Goal: Task Accomplishment & Management: Use online tool/utility

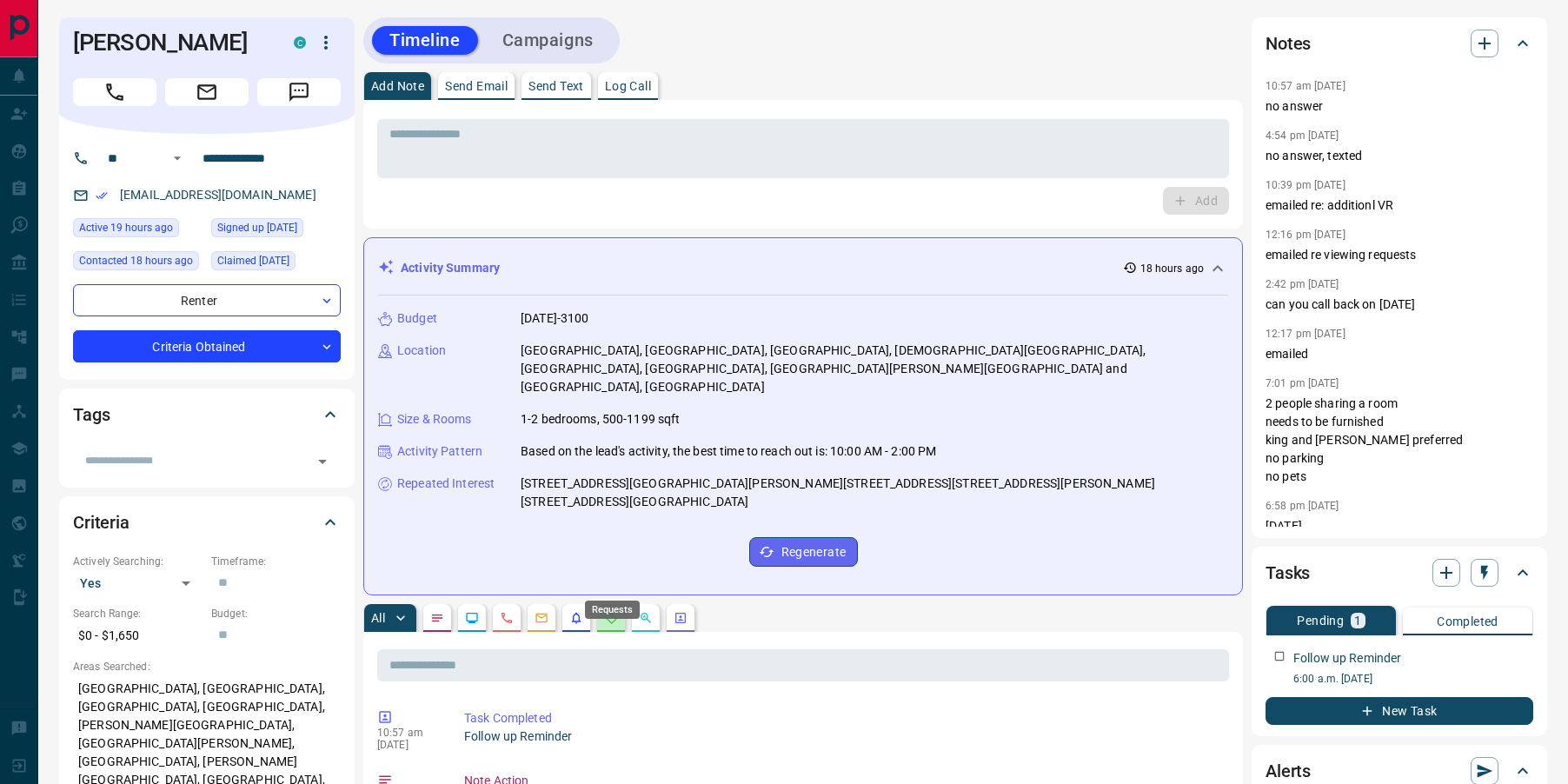
click at [618, 611] on icon "Requests" at bounding box center [611, 618] width 14 height 14
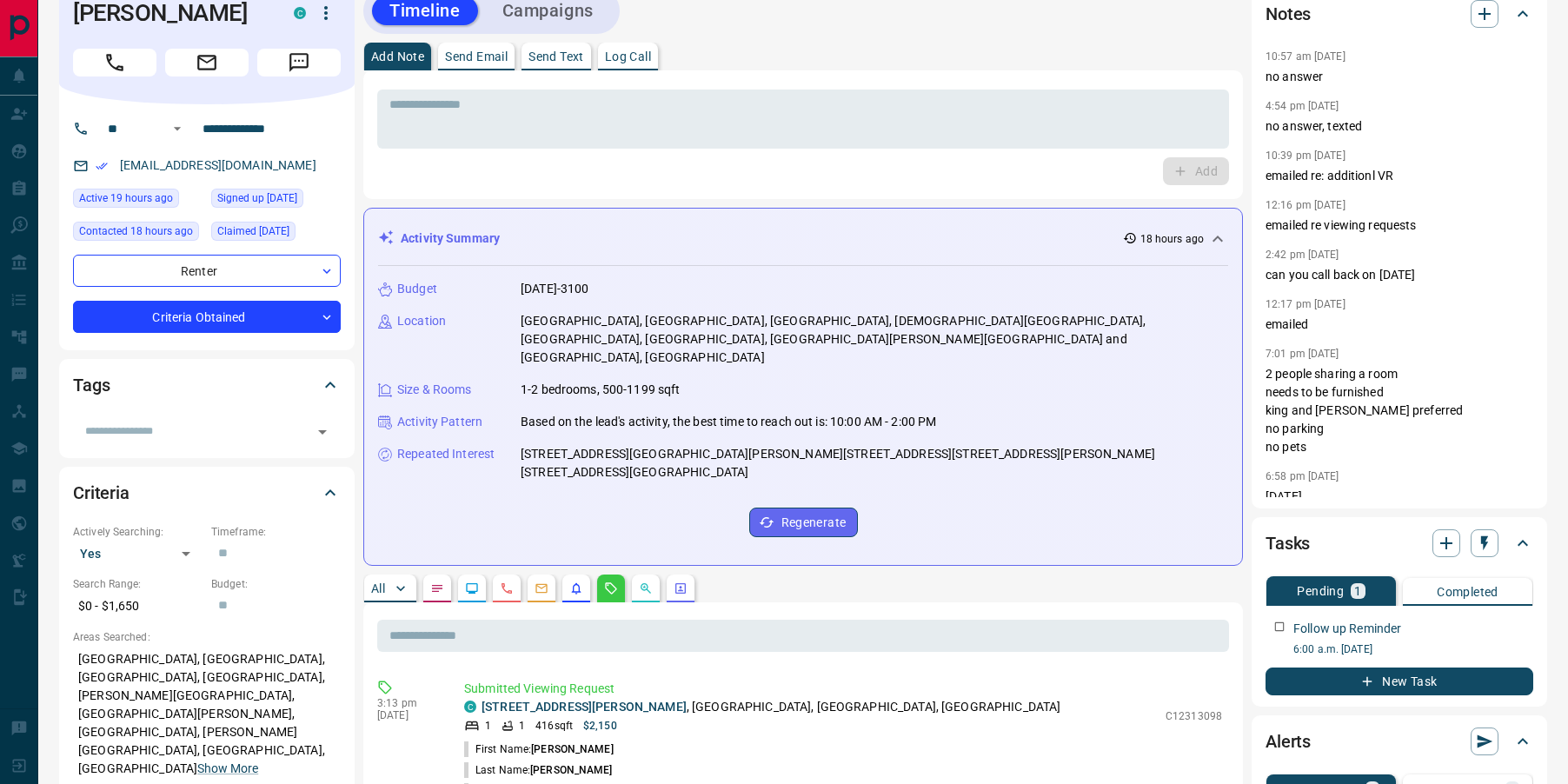
scroll to position [31, 0]
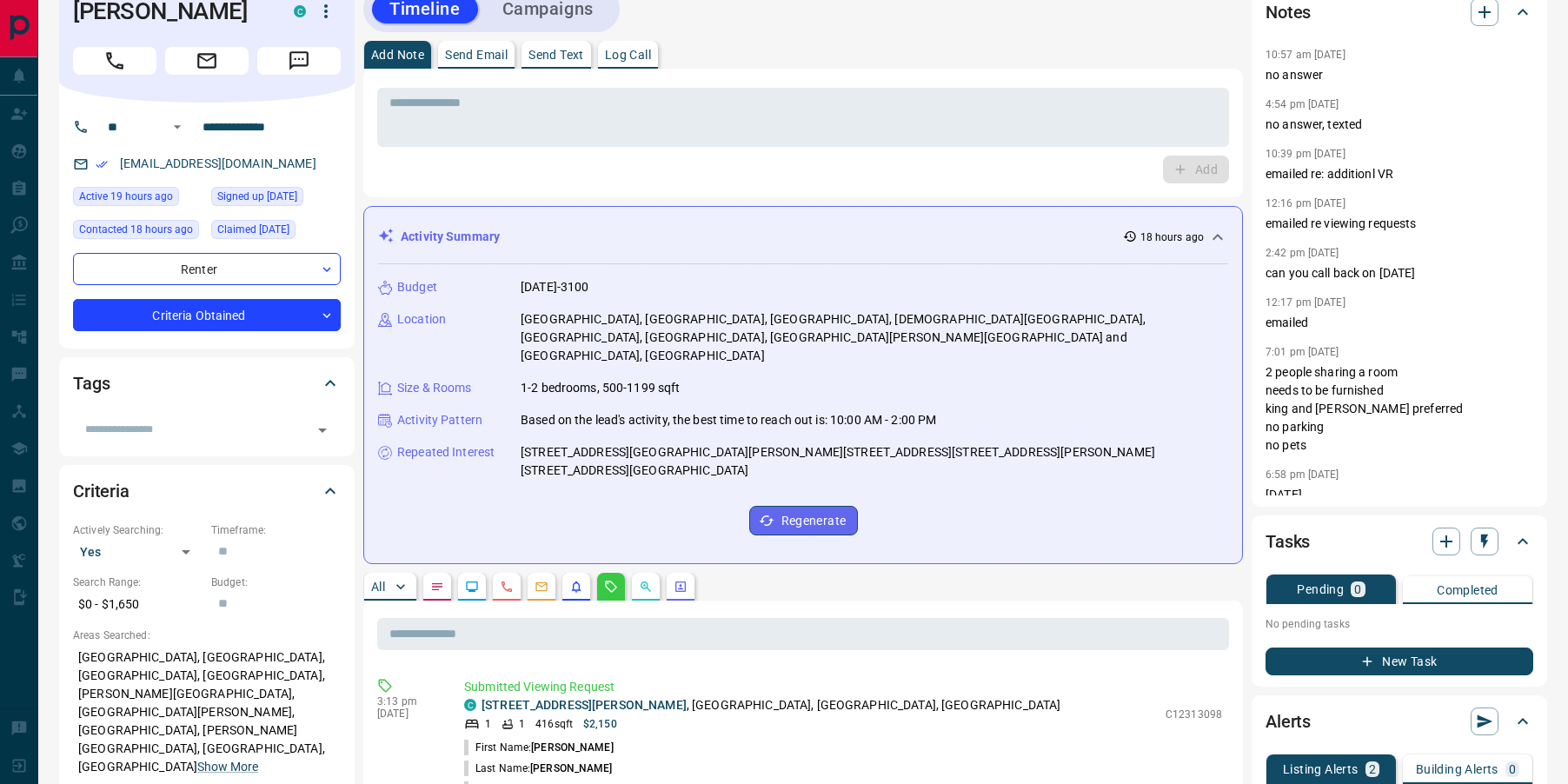
click at [964, 150] on div "* ​ Add" at bounding box center [803, 133] width 852 height 100
click at [940, 138] on textarea at bounding box center [803, 117] width 827 height 44
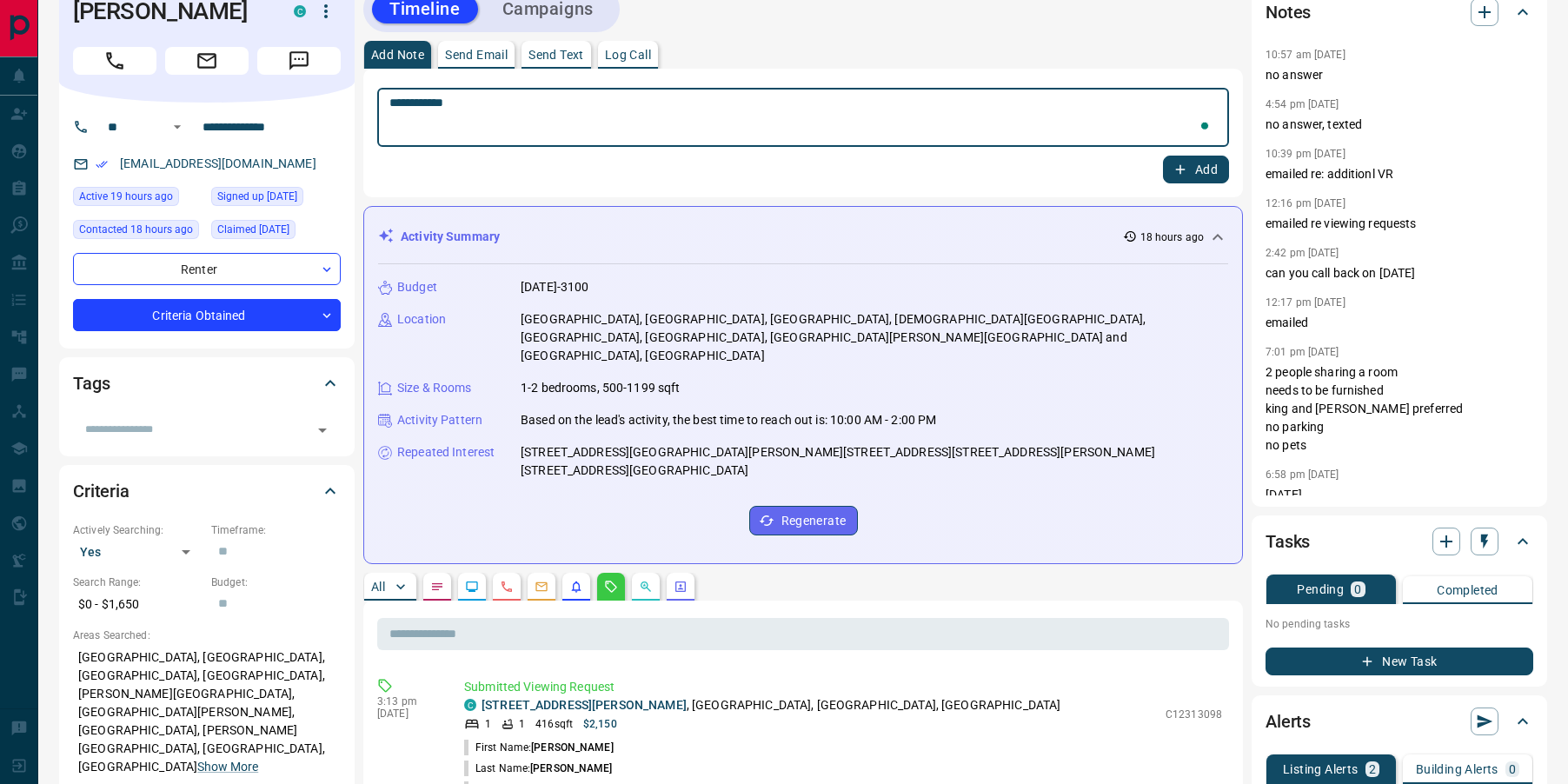
type textarea "**********"
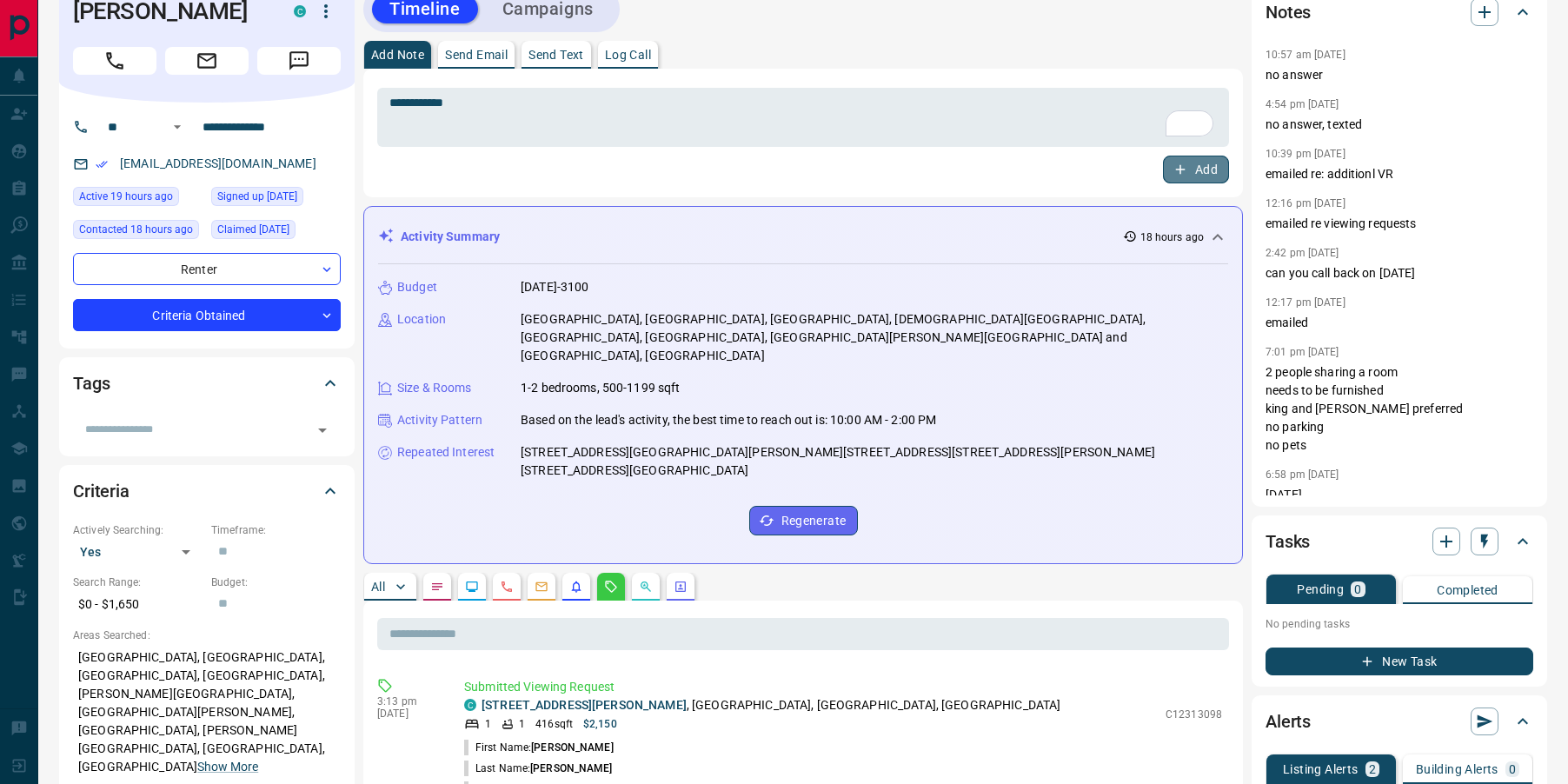
click at [1211, 163] on button "Add" at bounding box center [1195, 169] width 66 height 28
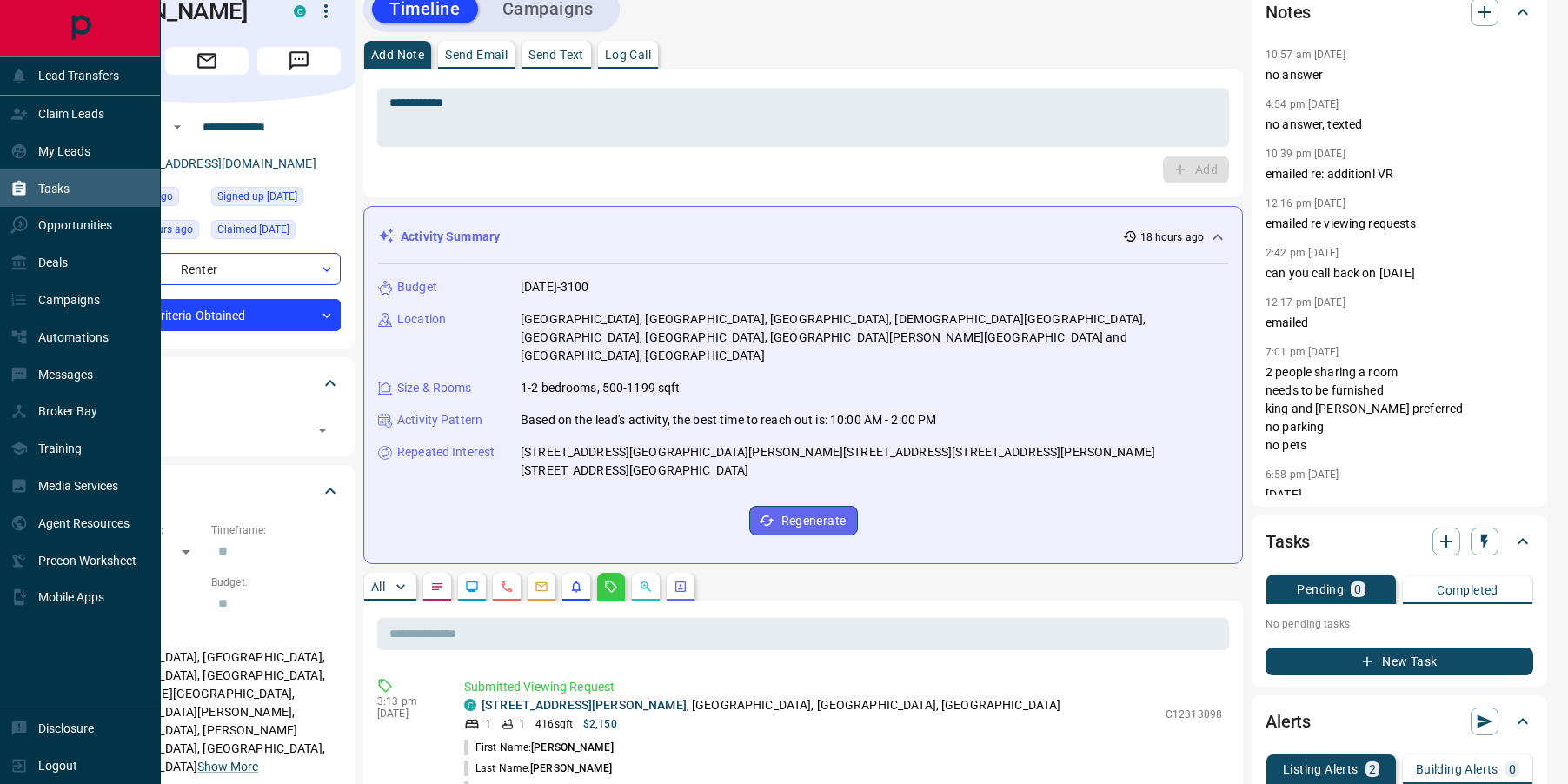
click at [30, 192] on div "Tasks" at bounding box center [40, 188] width 59 height 29
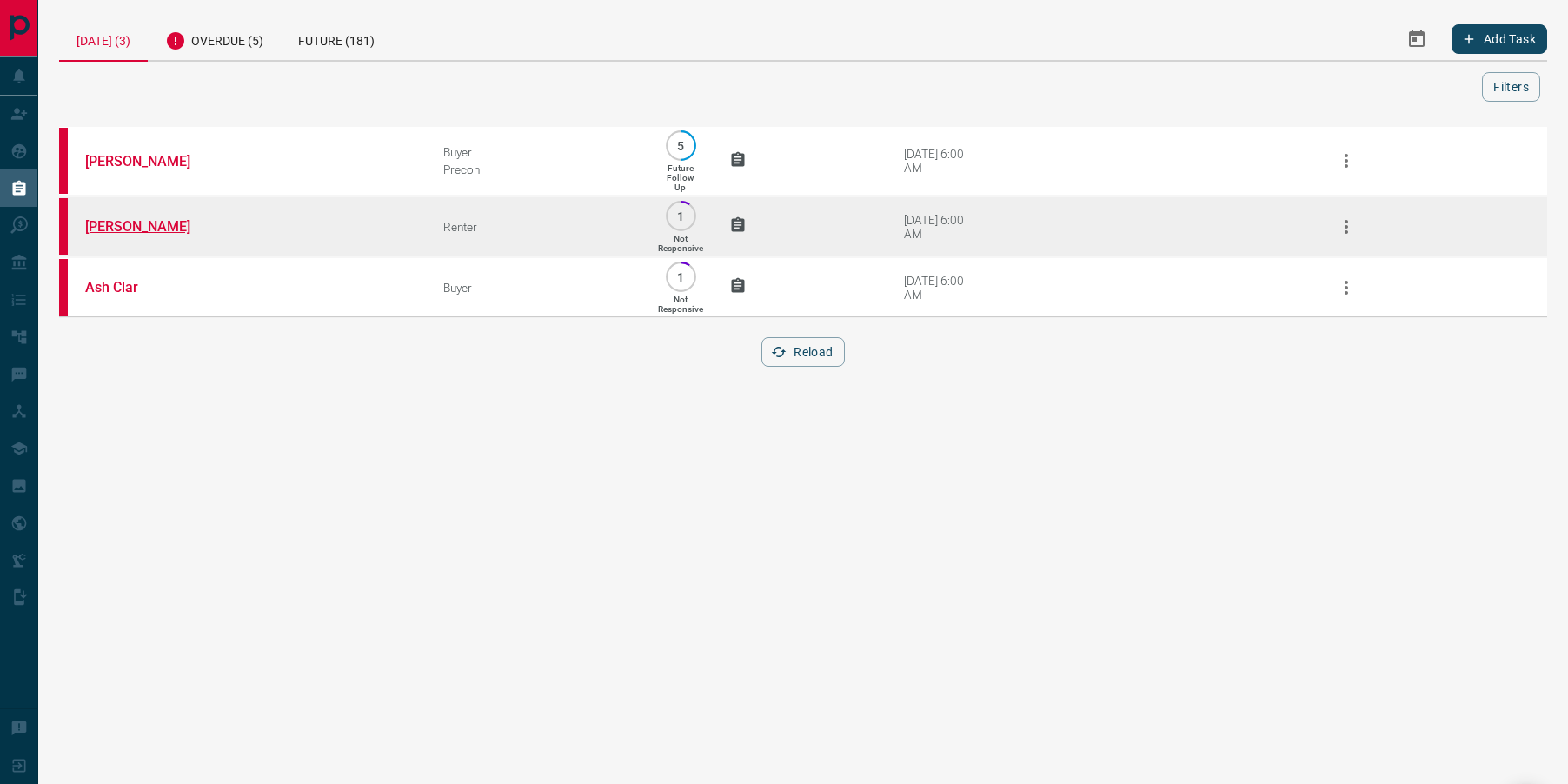
click at [128, 226] on link "[PERSON_NAME]" at bounding box center [151, 226] width 131 height 17
